Goal: Navigation & Orientation: Find specific page/section

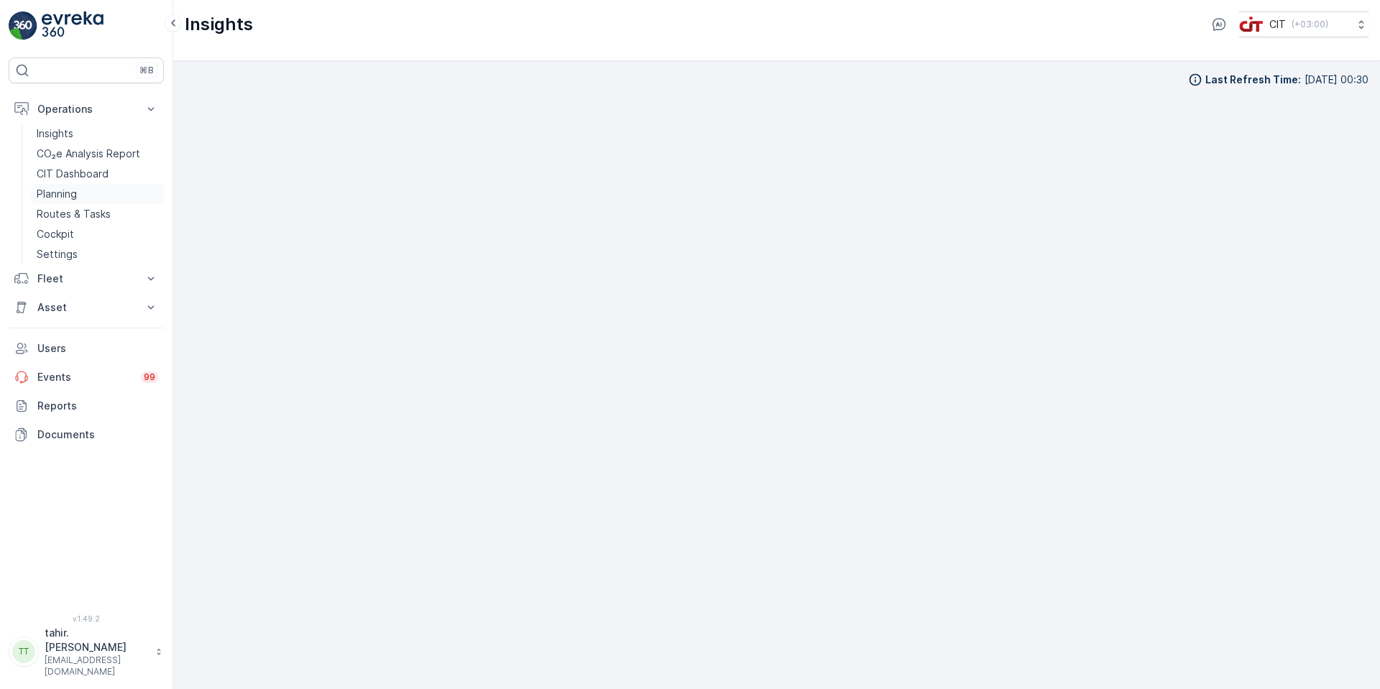
scroll to position [14, 0]
click at [63, 106] on p "Operations" at bounding box center [86, 109] width 98 height 14
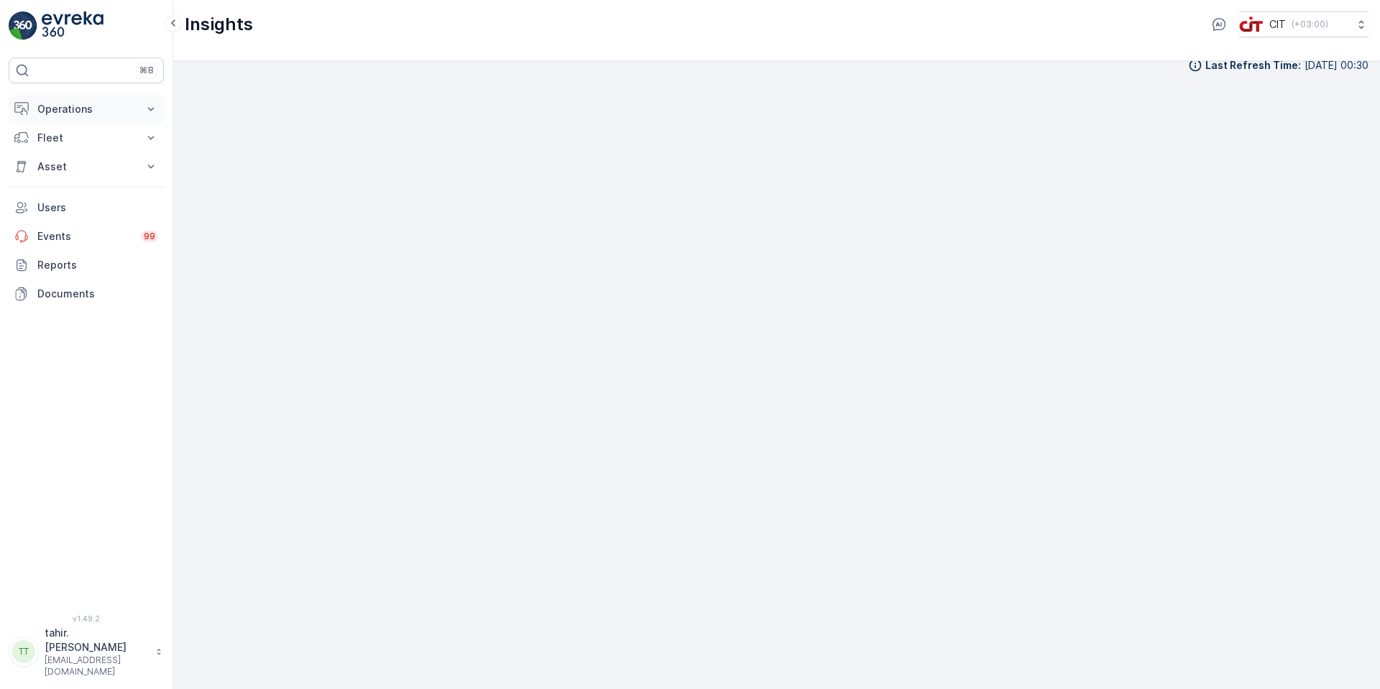
click at [63, 106] on p "Operations" at bounding box center [86, 109] width 98 height 14
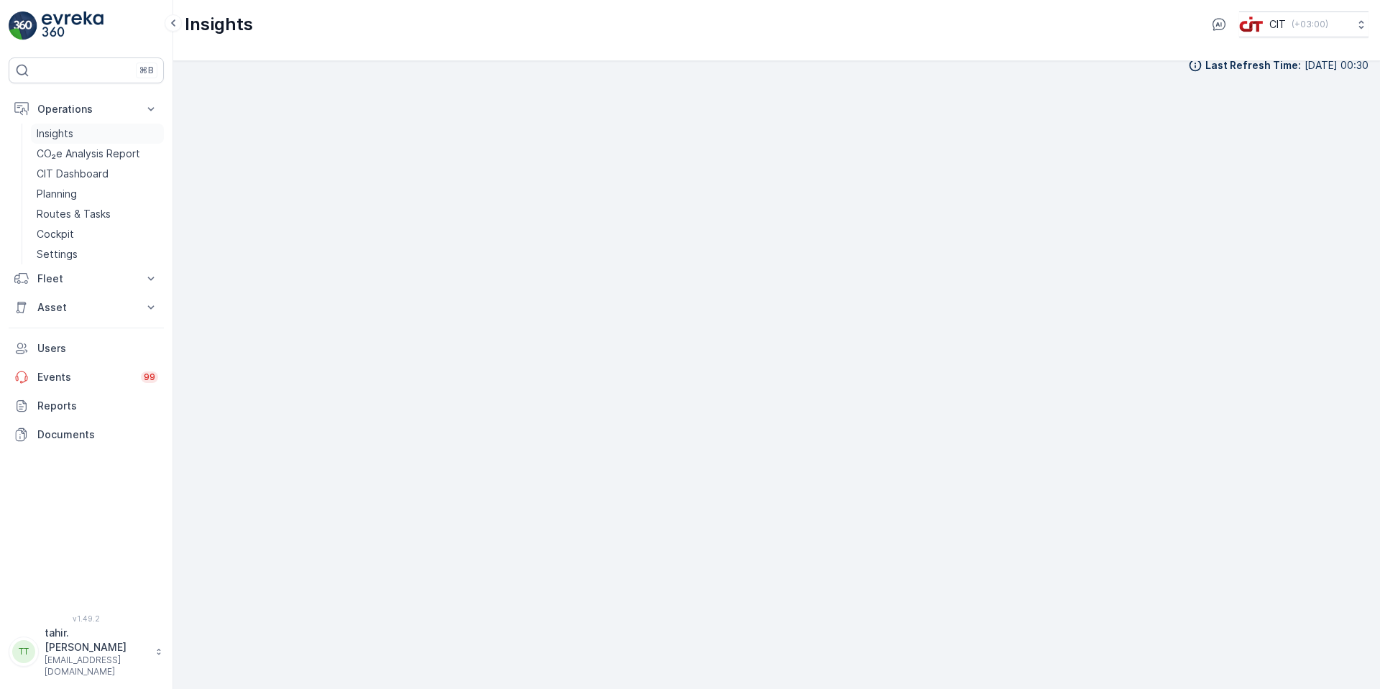
click at [52, 134] on p "Insights" at bounding box center [55, 134] width 37 height 14
click at [45, 131] on p "Insights" at bounding box center [55, 134] width 37 height 14
click at [50, 134] on p "Insights" at bounding box center [55, 134] width 37 height 14
click at [65, 132] on p "Insights" at bounding box center [55, 134] width 37 height 14
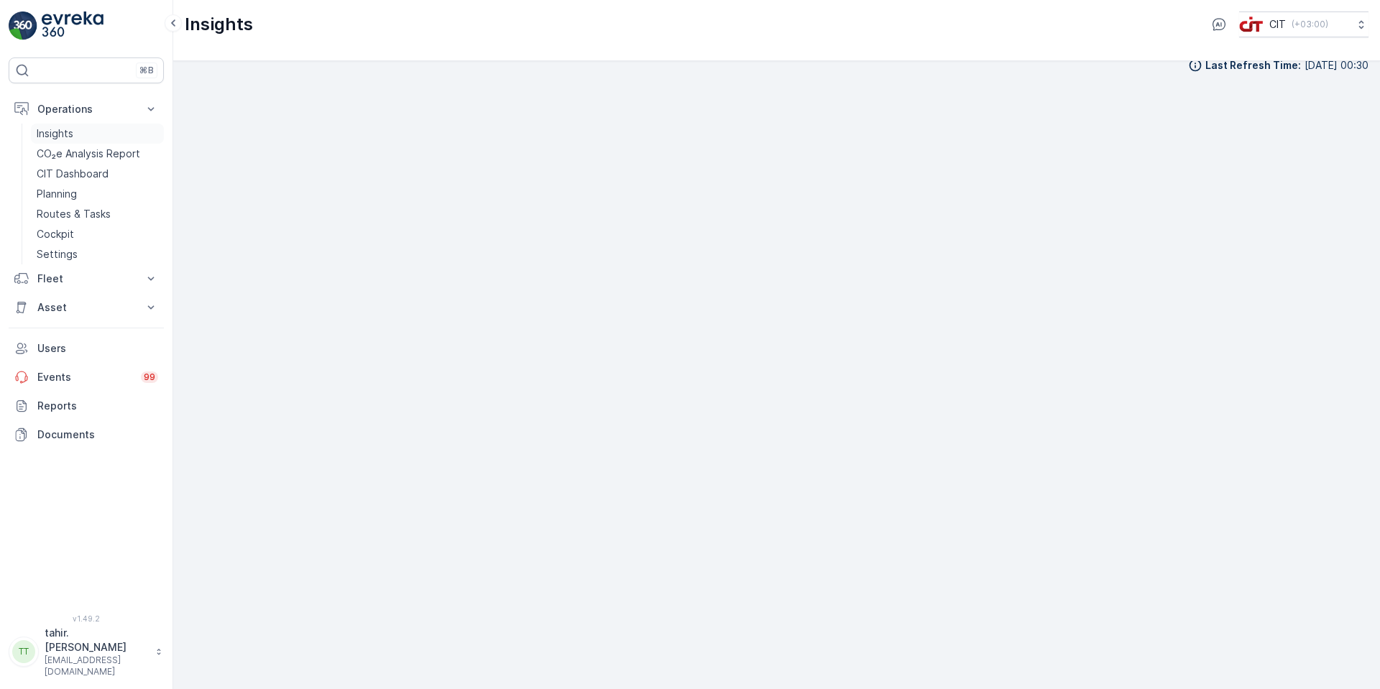
click at [65, 132] on p "Insights" at bounding box center [55, 134] width 37 height 14
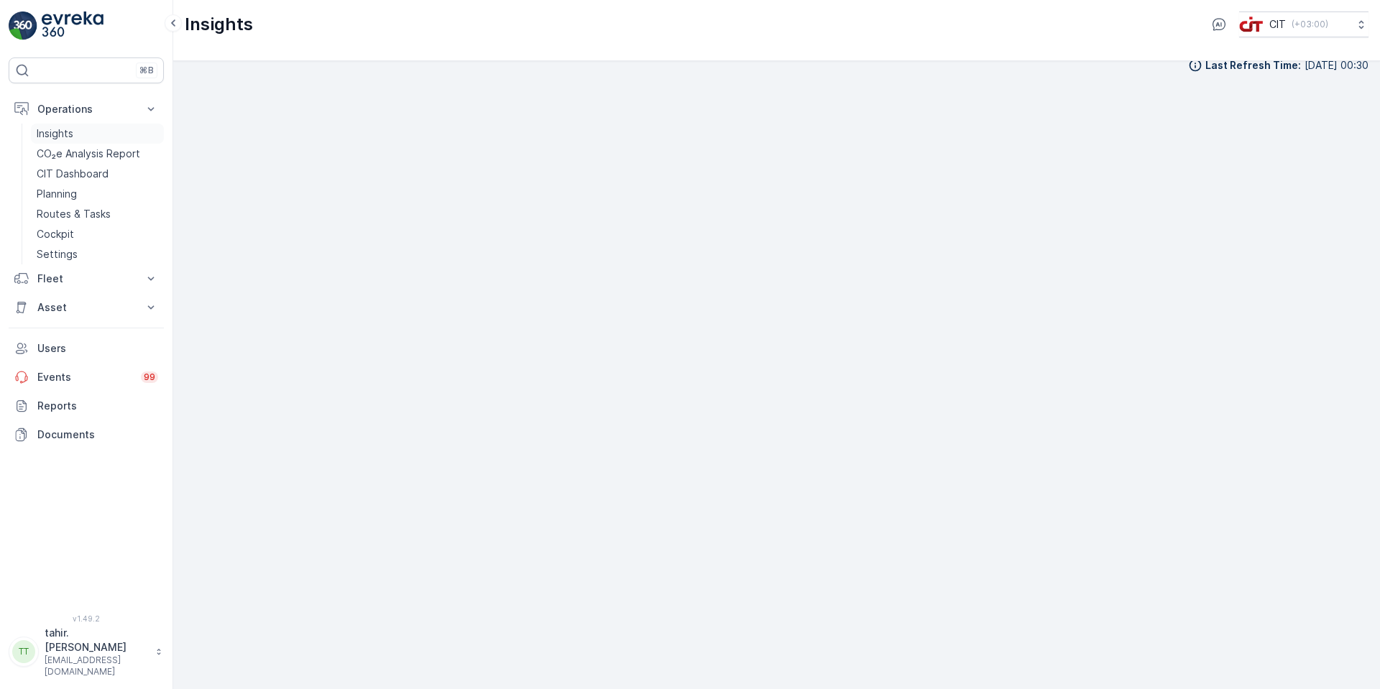
click at [65, 132] on p "Insights" at bounding box center [55, 134] width 37 height 14
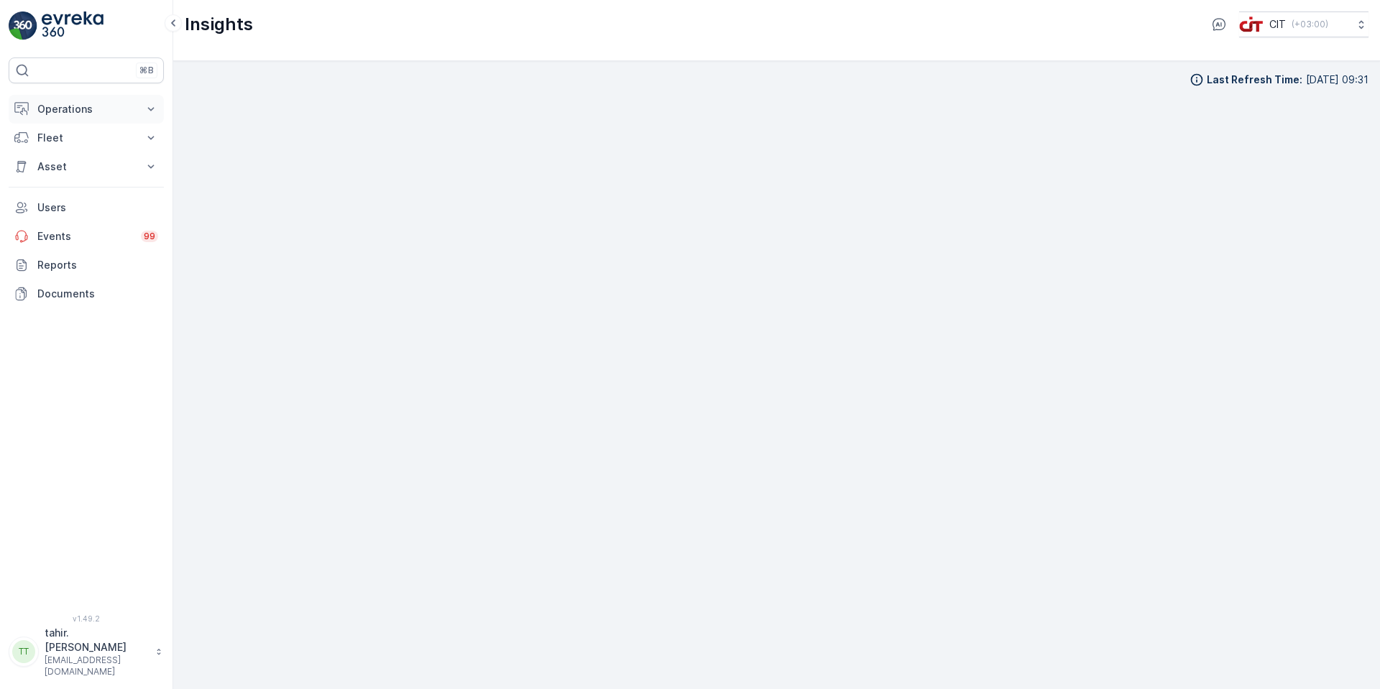
click at [57, 106] on p "Operations" at bounding box center [86, 109] width 98 height 14
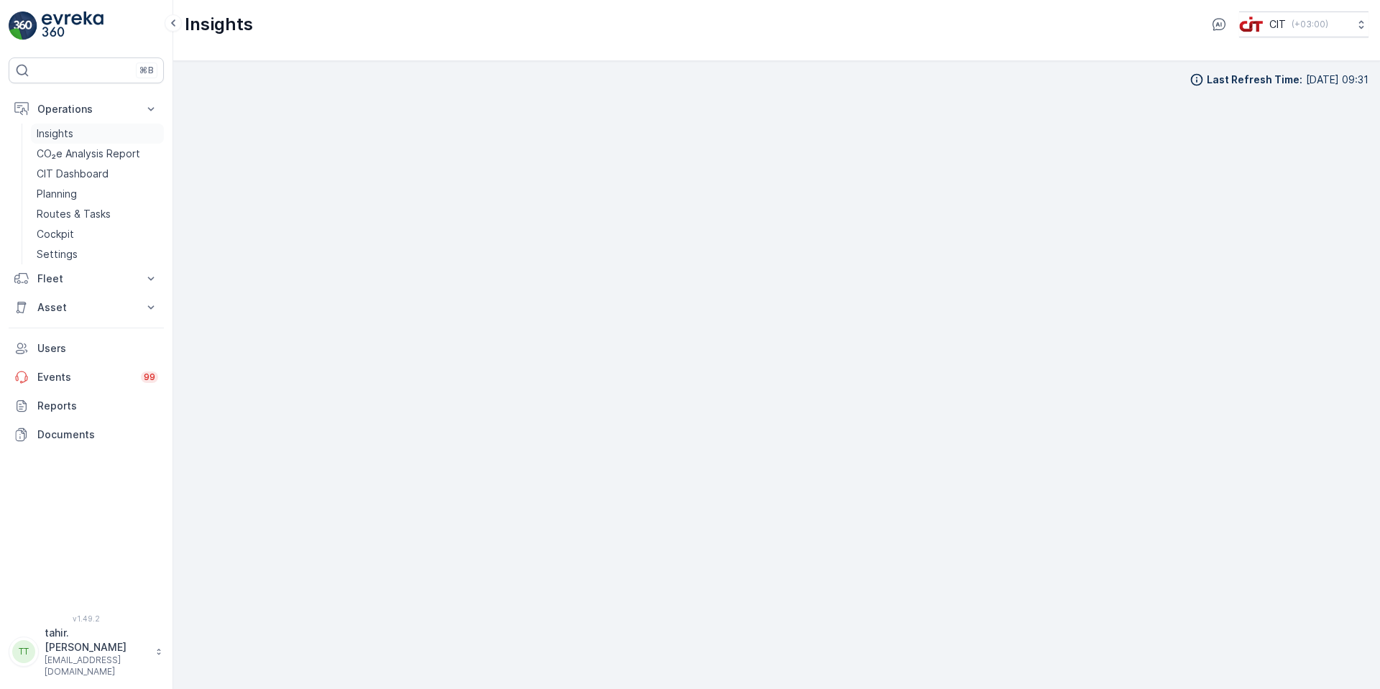
click at [55, 134] on p "Insights" at bounding box center [55, 134] width 37 height 14
